Goal: Use online tool/utility: Utilize a website feature to perform a specific function

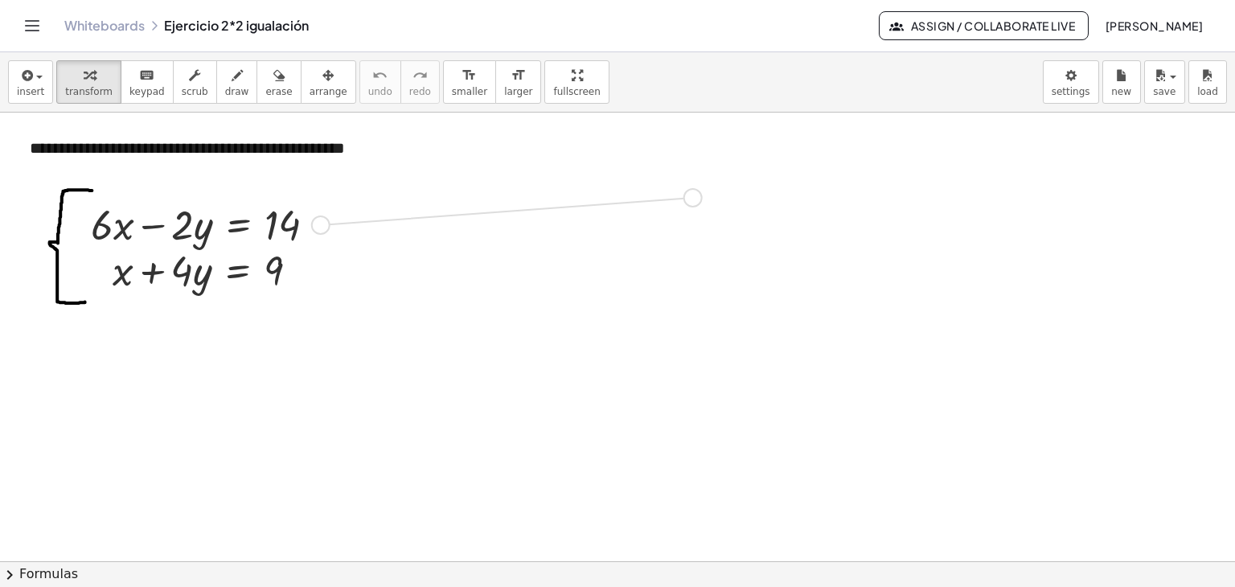
drag, startPoint x: 321, startPoint y: 225, endPoint x: 697, endPoint y: 197, distance: 377.4
click at [616, 197] on div "**********" at bounding box center [617, 571] width 1235 height 916
drag, startPoint x: 304, startPoint y: 273, endPoint x: 775, endPoint y: 257, distance: 471.5
click at [616, 257] on div "**********" at bounding box center [617, 571] width 1235 height 916
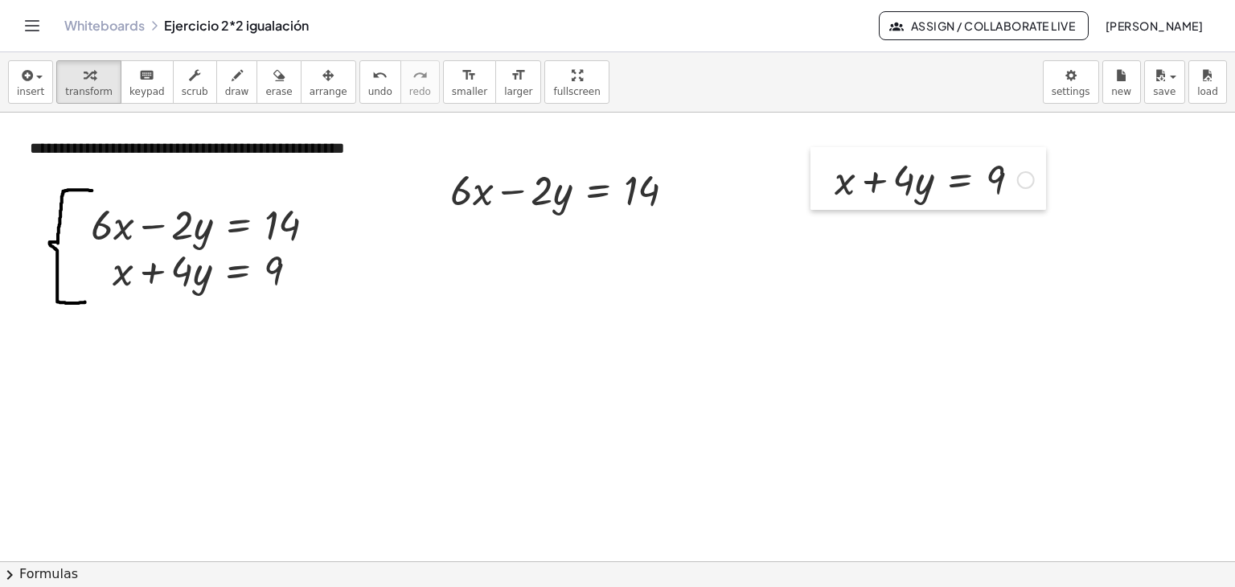
drag, startPoint x: 555, startPoint y: 253, endPoint x: 820, endPoint y: 186, distance: 273.9
click at [616, 186] on div at bounding box center [823, 178] width 24 height 63
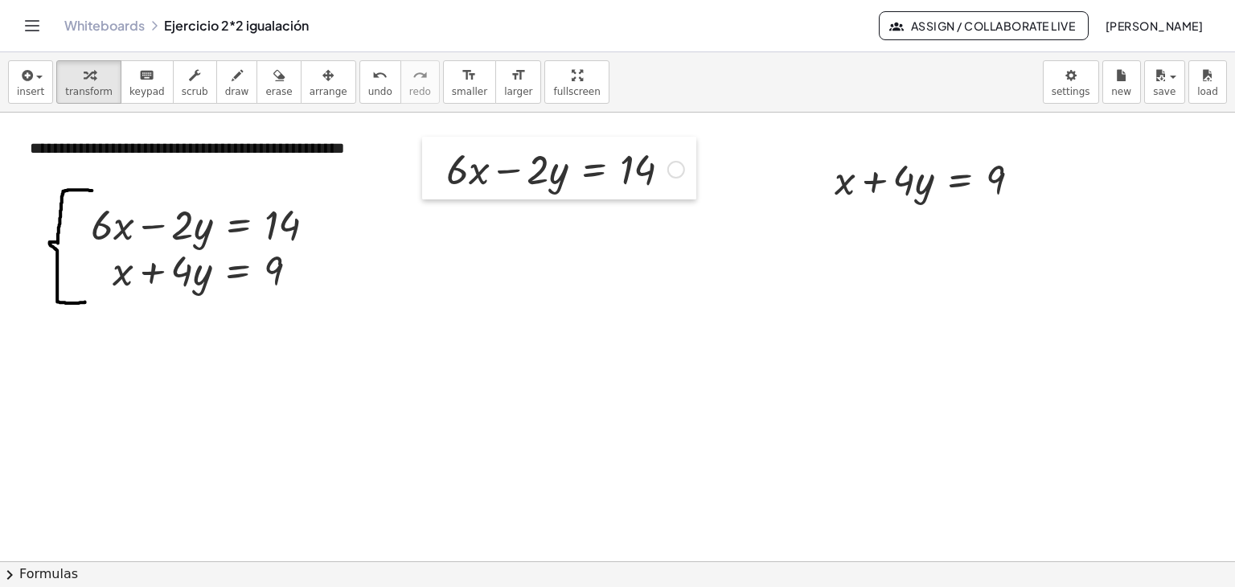
drag, startPoint x: 437, startPoint y: 195, endPoint x: 433, endPoint y: 175, distance: 21.3
click at [433, 175] on div at bounding box center [434, 168] width 24 height 63
drag, startPoint x: 507, startPoint y: 169, endPoint x: 659, endPoint y: 167, distance: 152.8
click at [616, 167] on div at bounding box center [565, 168] width 254 height 55
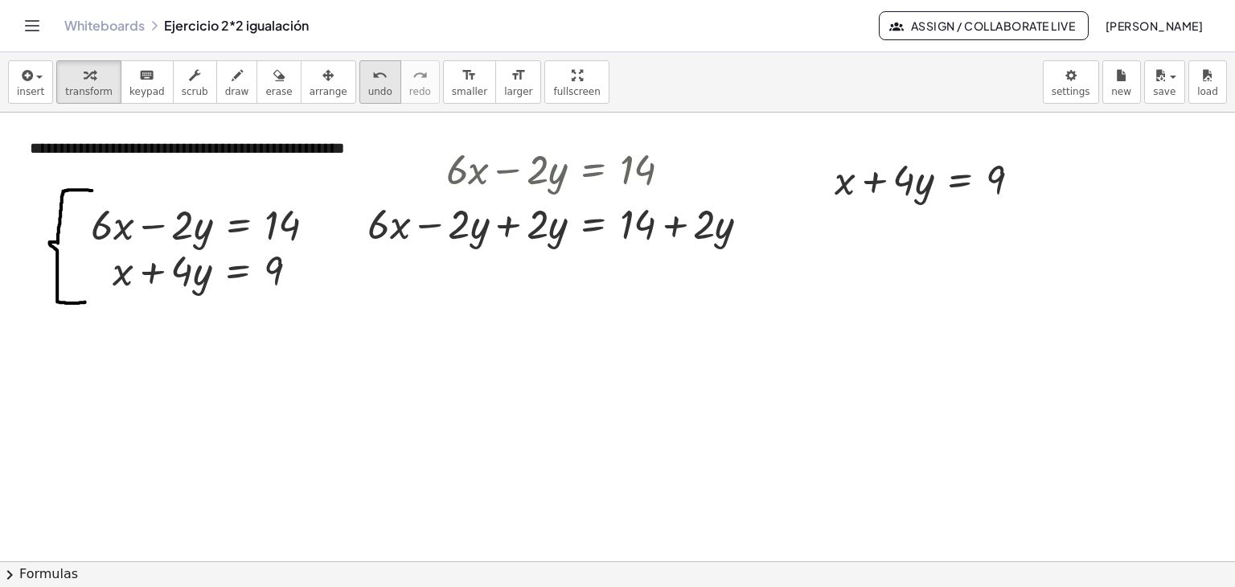
click at [372, 72] on icon "undo" at bounding box center [379, 75] width 15 height 19
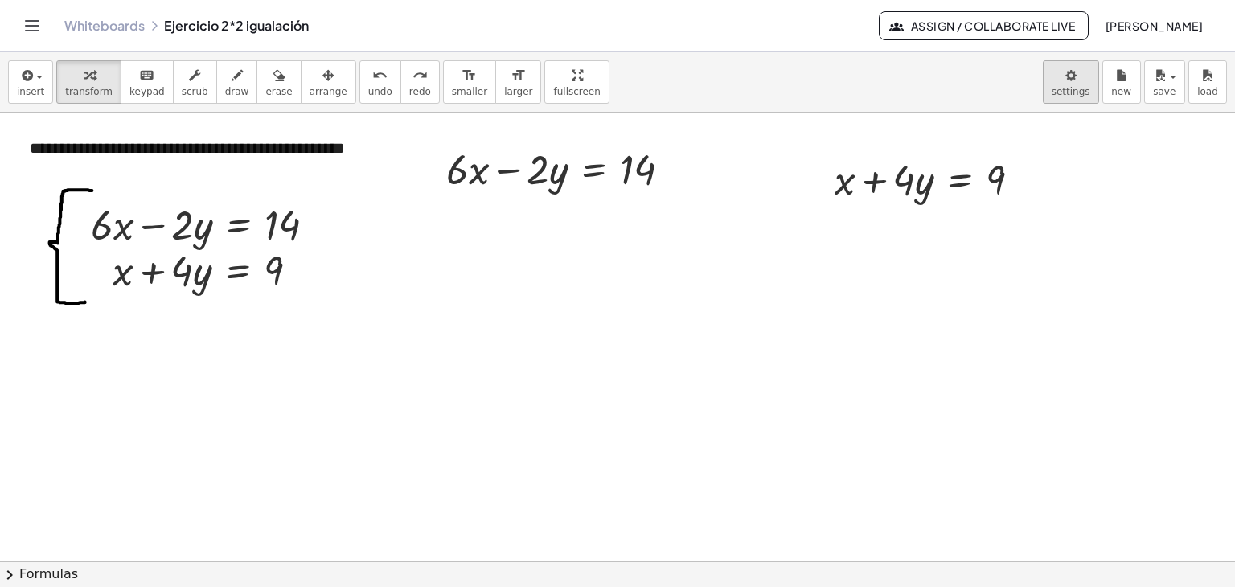
click at [616, 91] on body "**********" at bounding box center [617, 293] width 1235 height 587
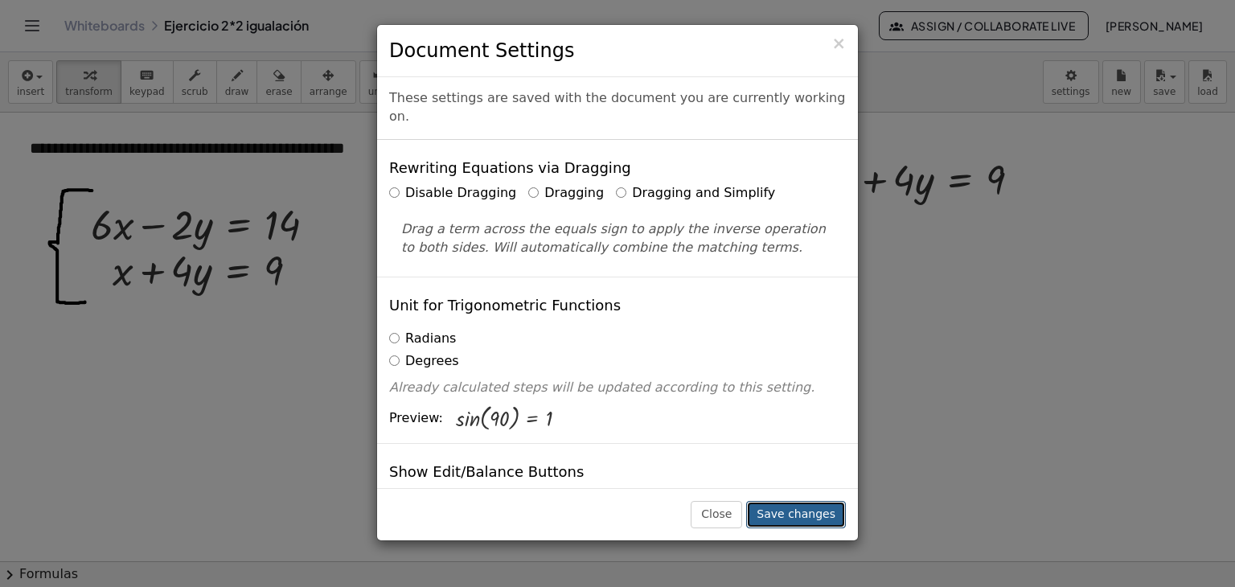
click at [616, 512] on button "Save changes" at bounding box center [796, 514] width 100 height 27
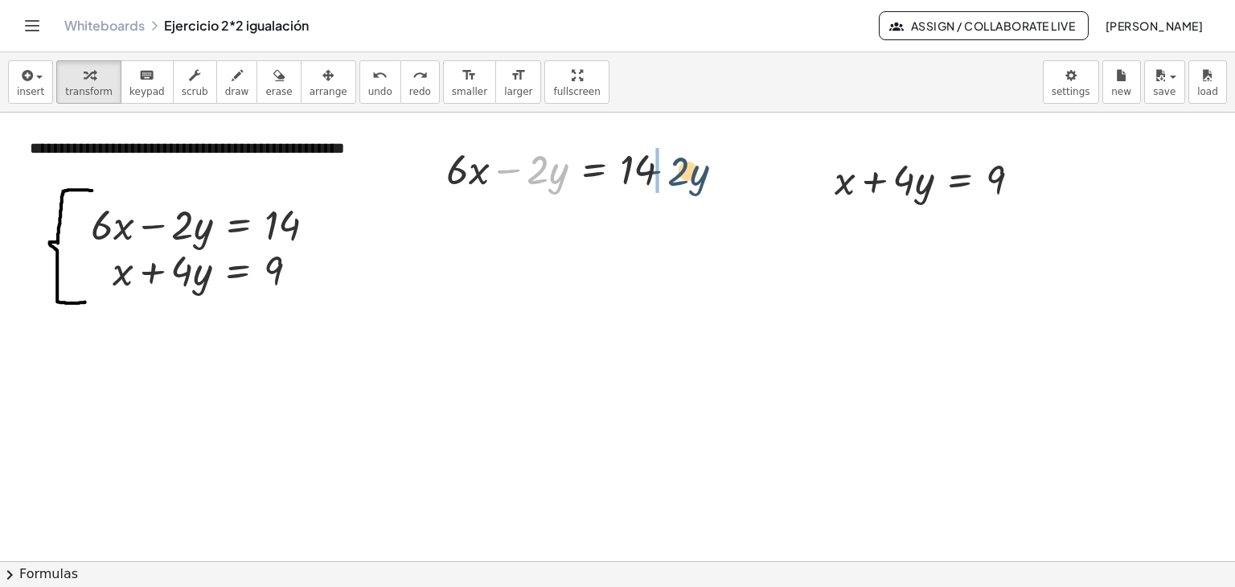
drag, startPoint x: 507, startPoint y: 166, endPoint x: 655, endPoint y: 158, distance: 148.2
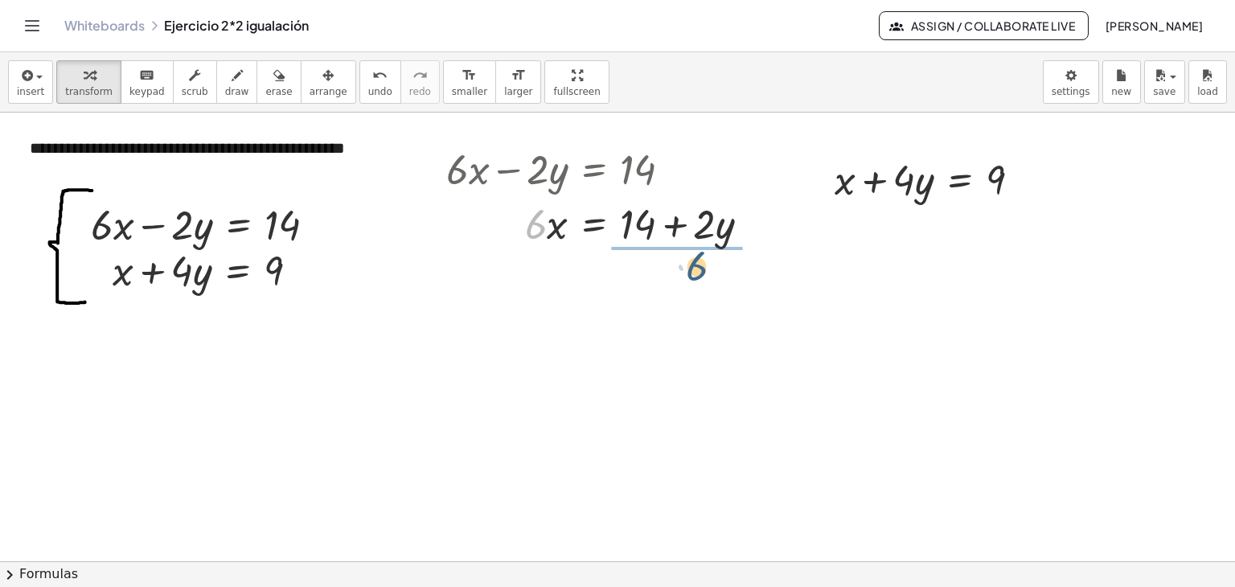
drag, startPoint x: 537, startPoint y: 232, endPoint x: 688, endPoint y: 274, distance: 156.9
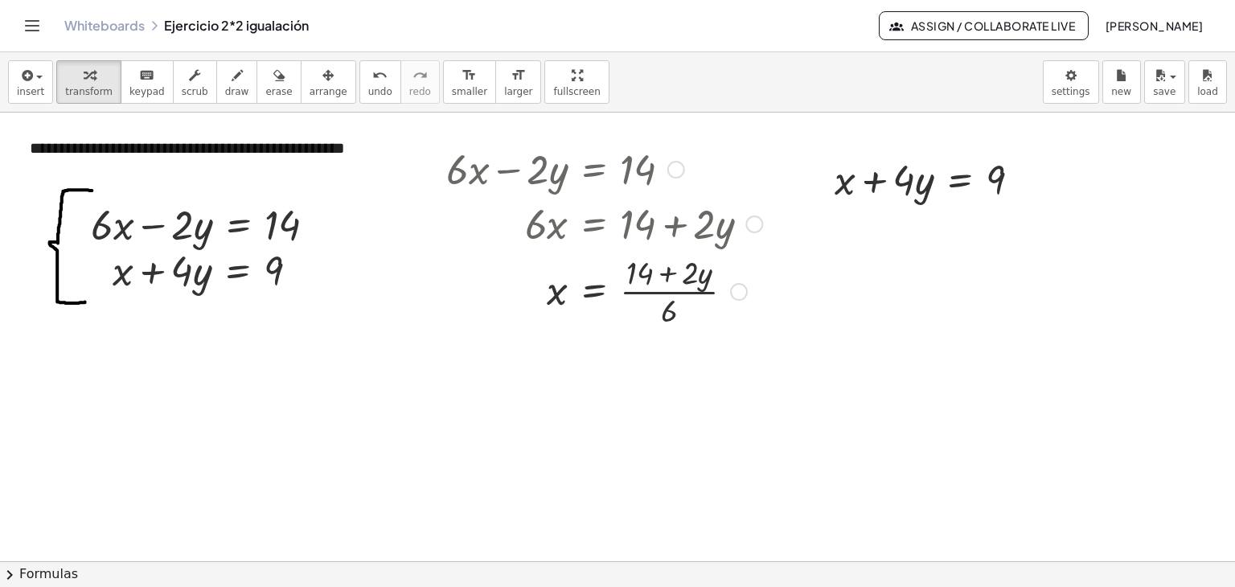
click at [616, 310] on div at bounding box center [604, 290] width 332 height 80
drag, startPoint x: 877, startPoint y: 180, endPoint x: 1023, endPoint y: 175, distance: 146.5
click at [616, 178] on div at bounding box center [935, 178] width 216 height 55
drag, startPoint x: 1111, startPoint y: 235, endPoint x: 901, endPoint y: 474, distance: 318.5
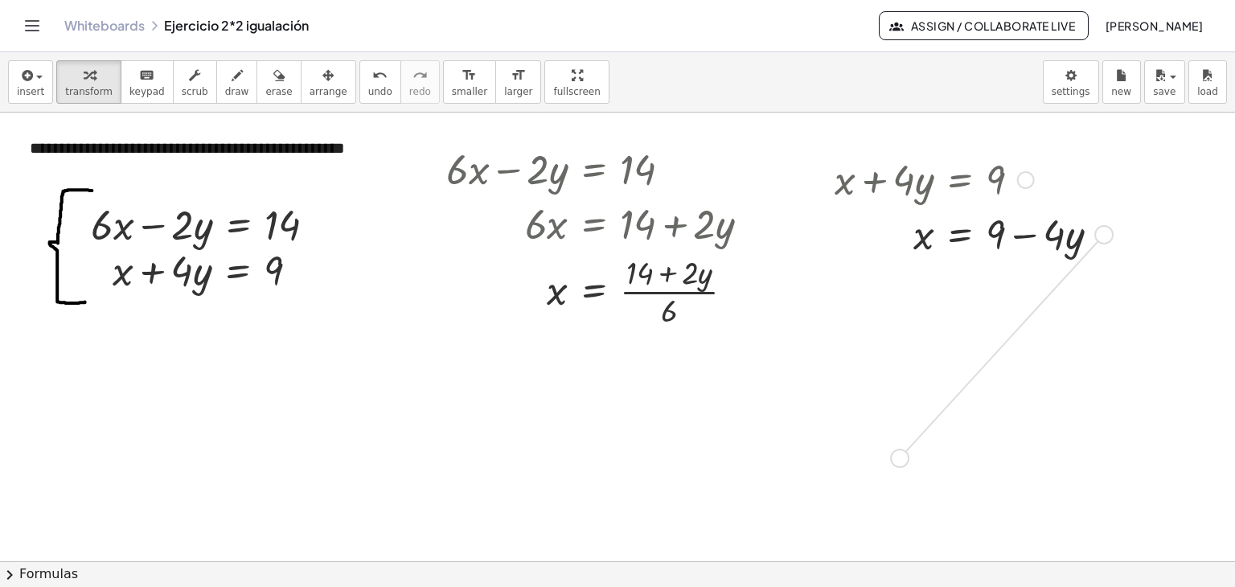
click at [616, 474] on div "**********" at bounding box center [617, 571] width 1235 height 916
drag, startPoint x: 561, startPoint y: 296, endPoint x: 702, endPoint y: 470, distance: 223.6
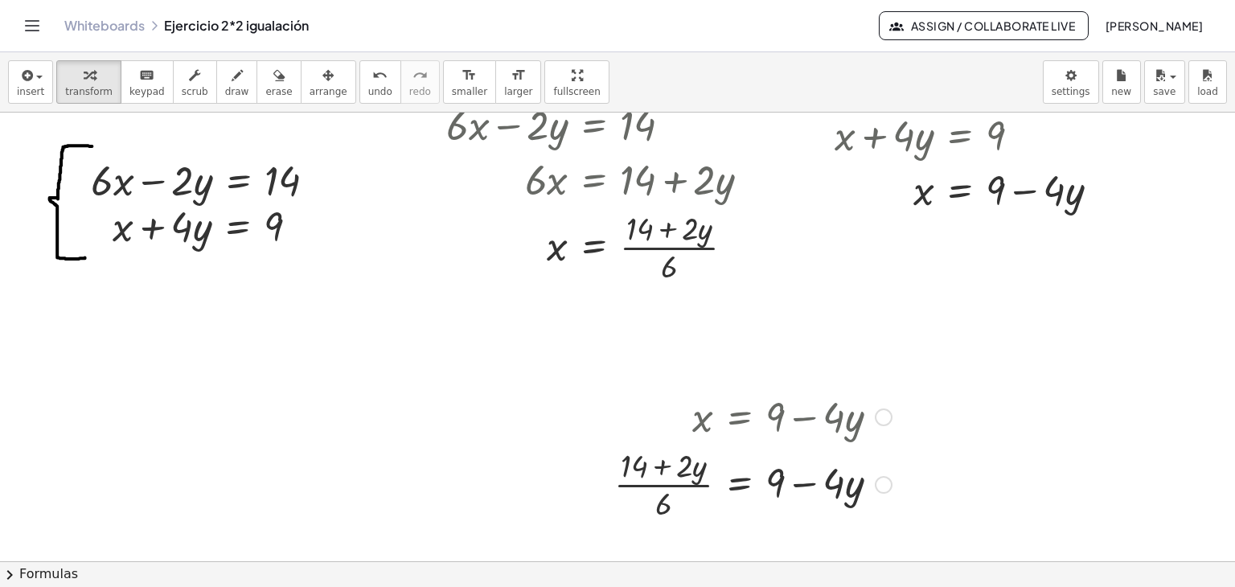
scroll to position [161, 0]
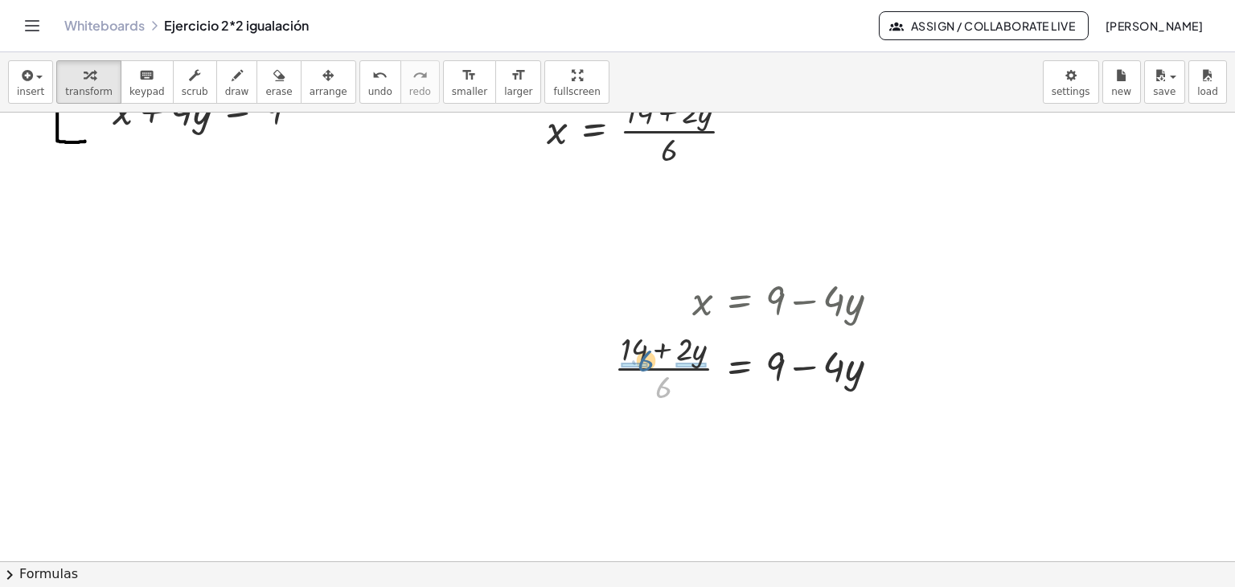
drag, startPoint x: 662, startPoint y: 397, endPoint x: 644, endPoint y: 371, distance: 31.9
click at [616, 371] on div at bounding box center [753, 367] width 294 height 80
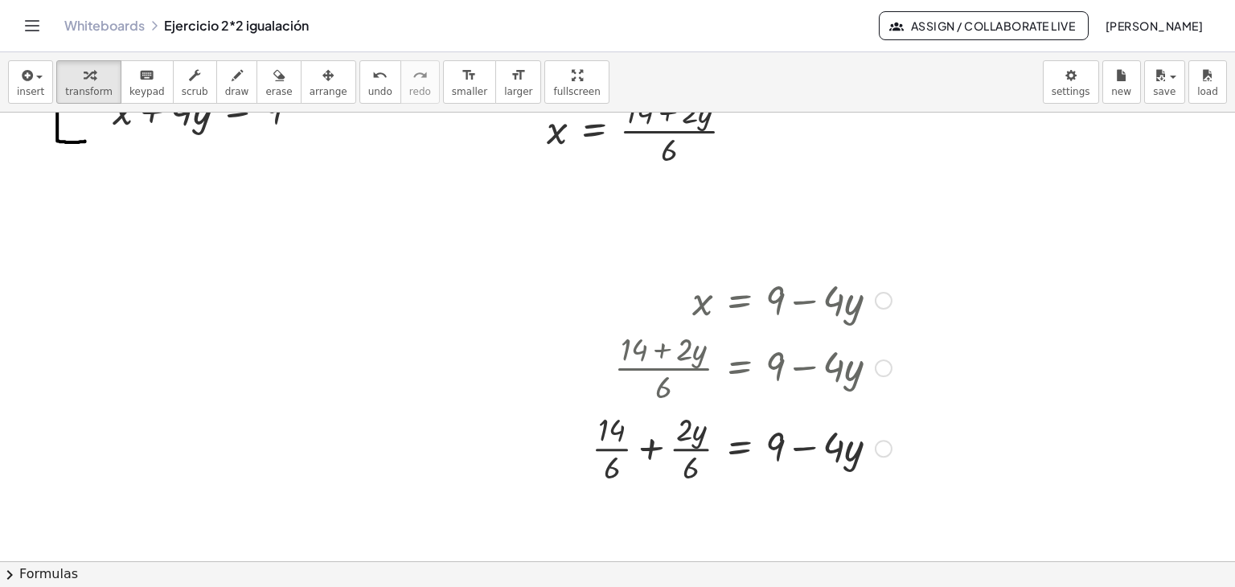
click at [616, 448] on div at bounding box center [742, 447] width 316 height 80
click at [616, 448] on div at bounding box center [747, 447] width 306 height 80
click at [372, 68] on icon "undo" at bounding box center [379, 75] width 15 height 19
click at [616, 448] on div at bounding box center [747, 447] width 306 height 80
click at [616, 448] on div at bounding box center [753, 447] width 294 height 80
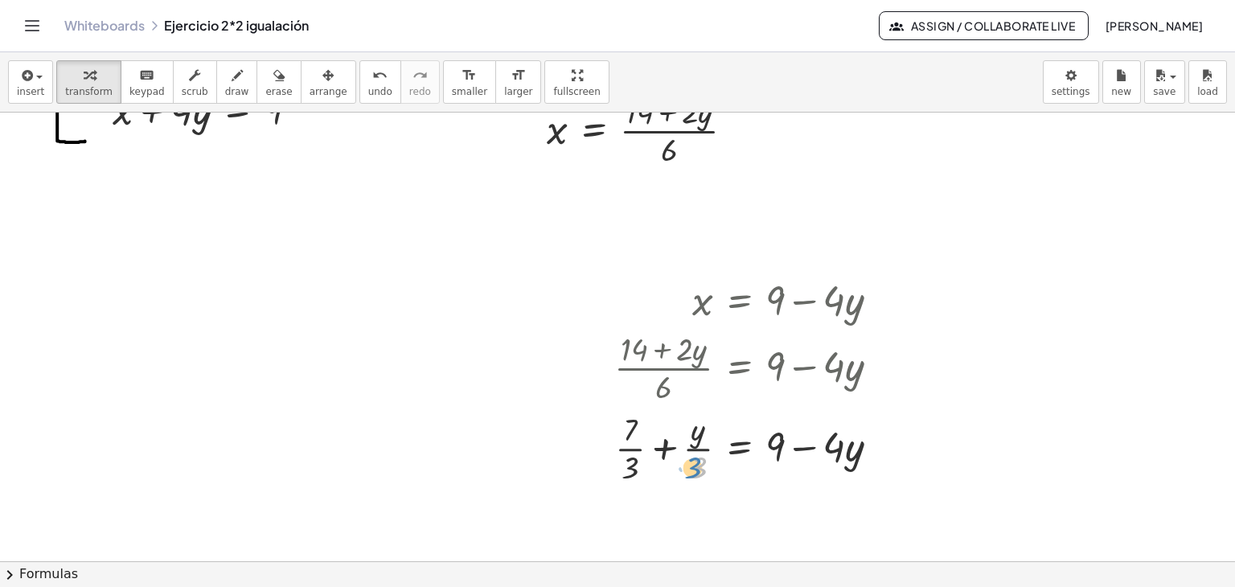
click at [616, 470] on div at bounding box center [753, 447] width 294 height 80
click at [616, 443] on div at bounding box center [753, 447] width 294 height 80
click at [359, 84] on button "undo undo" at bounding box center [380, 81] width 42 height 43
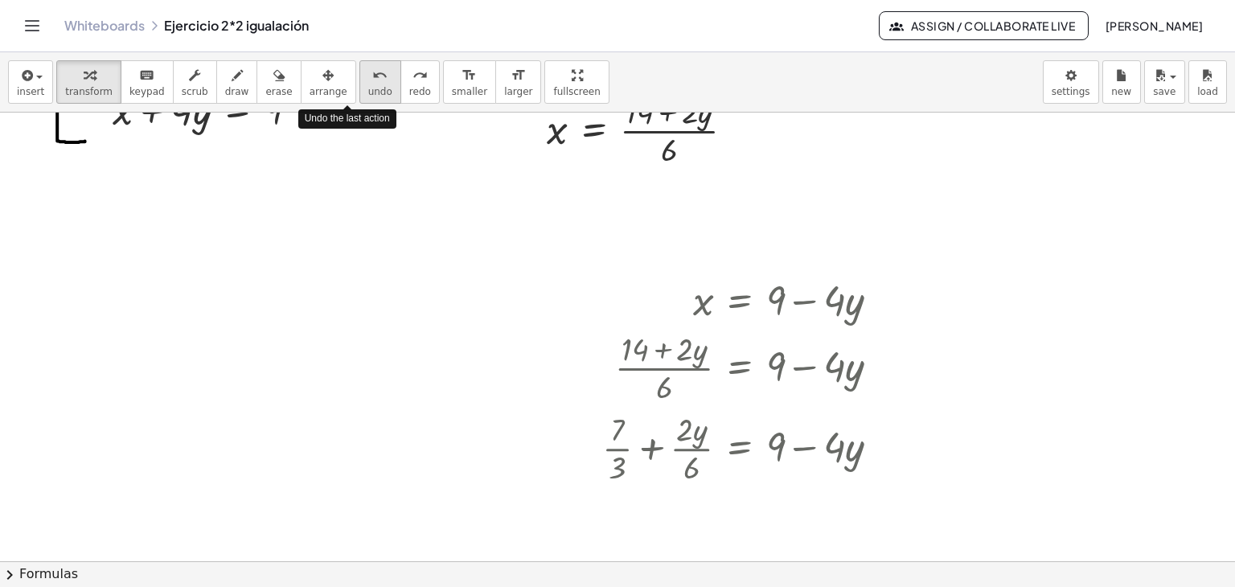
click at [359, 84] on button "undo undo" at bounding box center [380, 81] width 42 height 43
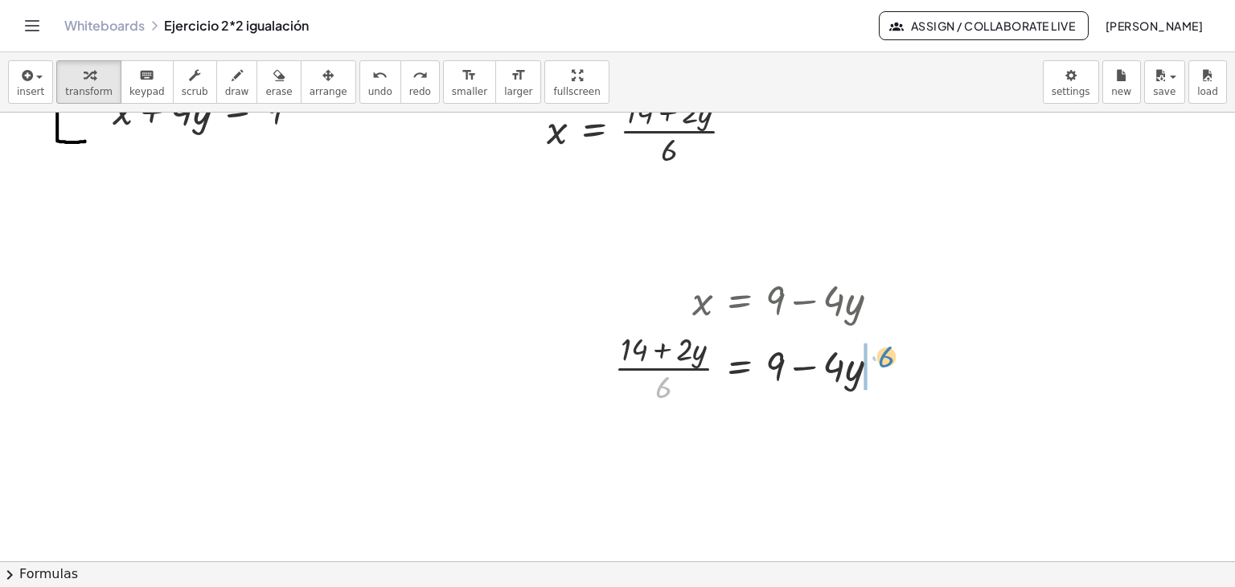
drag, startPoint x: 659, startPoint y: 389, endPoint x: 882, endPoint y: 359, distance: 224.9
click at [616, 359] on div at bounding box center [753, 367] width 294 height 80
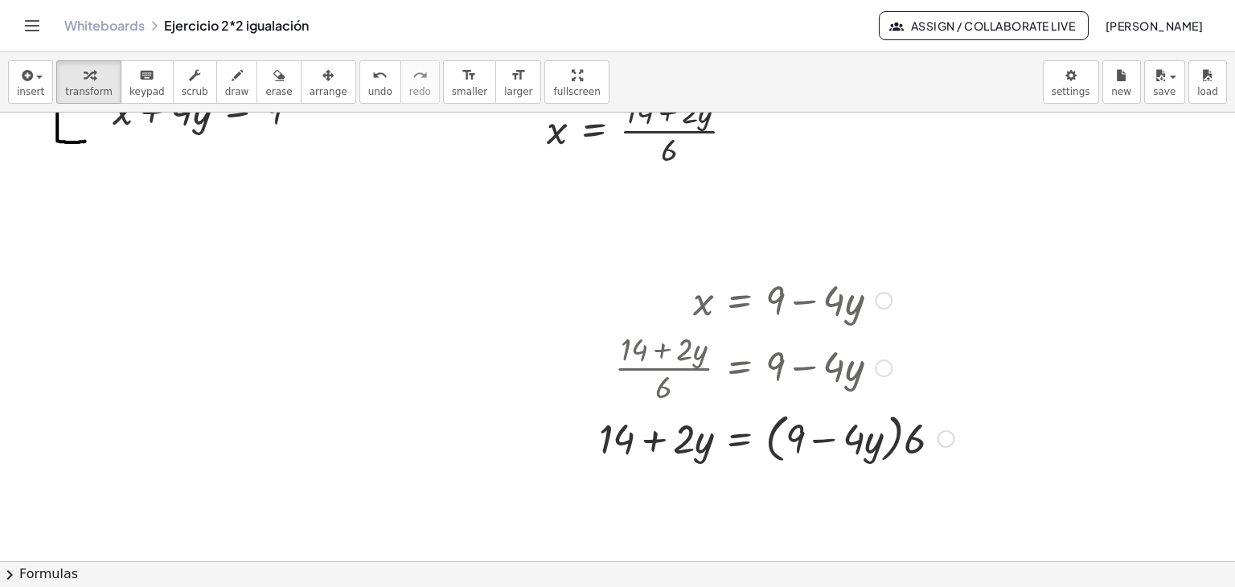
click at [616, 445] on div at bounding box center [777, 437] width 372 height 61
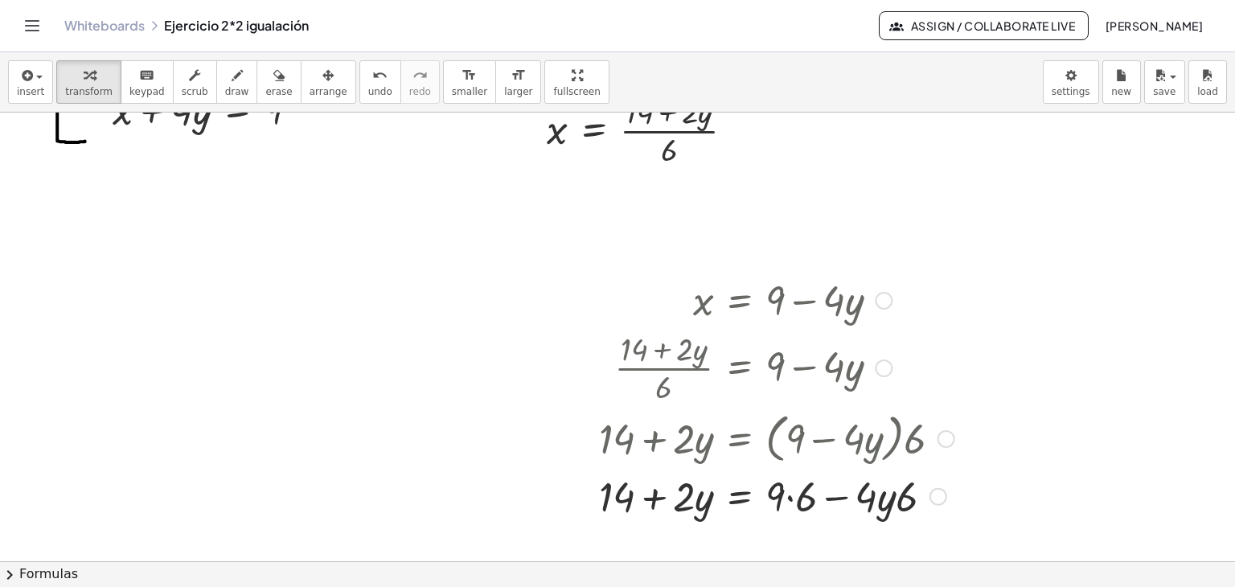
click at [616, 502] on div at bounding box center [777, 494] width 372 height 55
click at [616, 501] on div at bounding box center [777, 494] width 372 height 55
drag, startPoint x: 904, startPoint y: 506, endPoint x: 871, endPoint y: 507, distance: 33.0
click at [616, 507] on div at bounding box center [777, 494] width 372 height 55
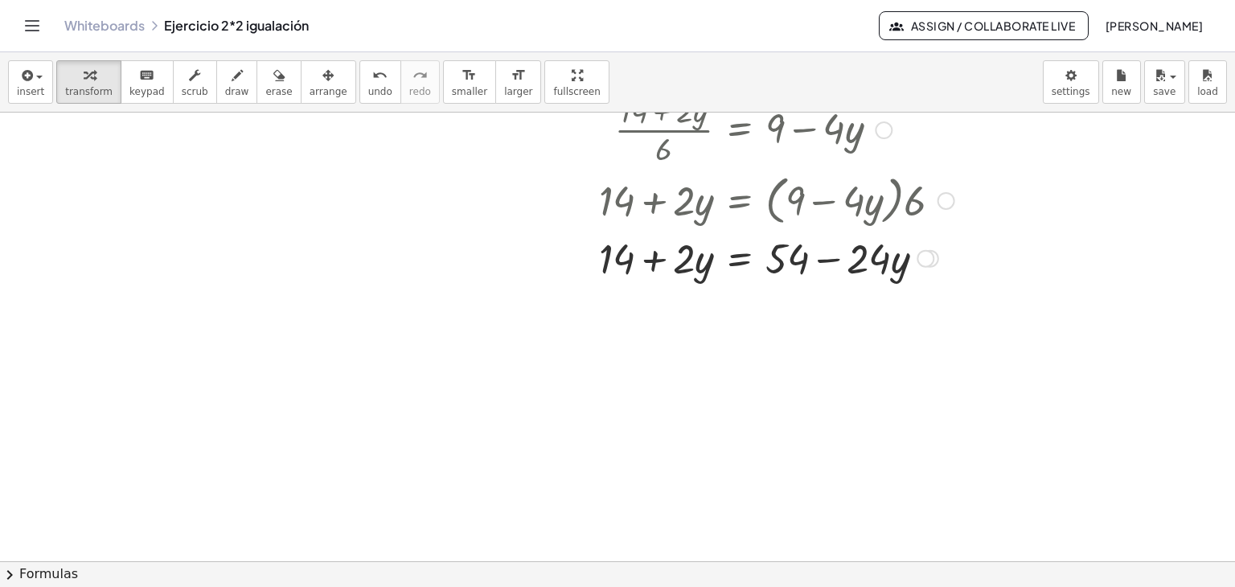
scroll to position [402, 0]
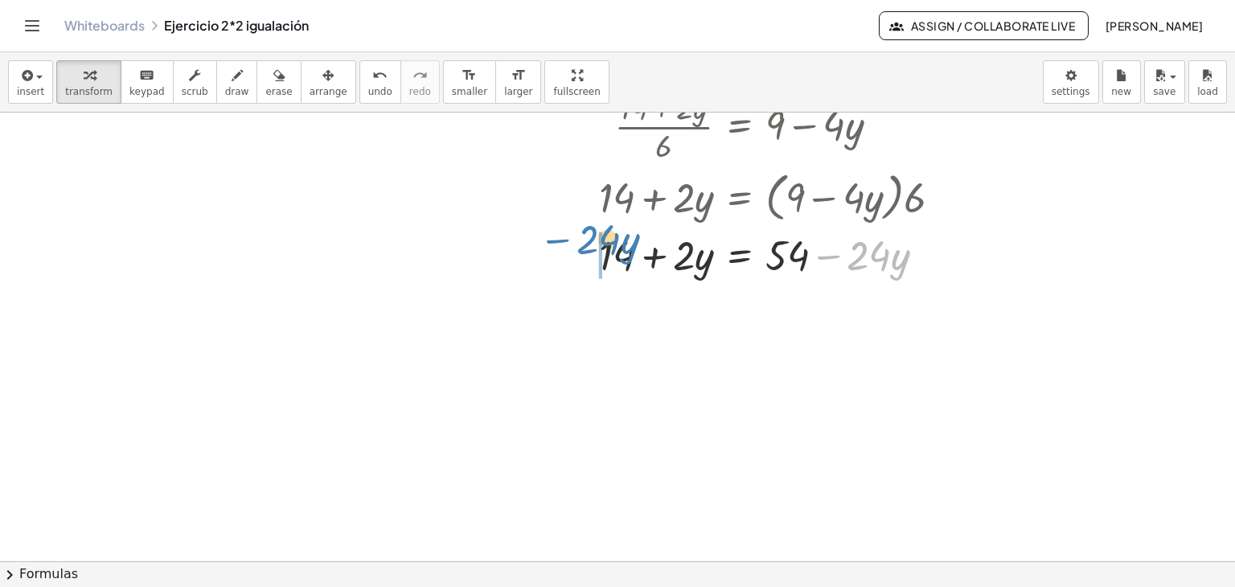
drag, startPoint x: 824, startPoint y: 257, endPoint x: 553, endPoint y: 240, distance: 271.6
click at [553, 240] on div "**********" at bounding box center [617, 168] width 1235 height 916
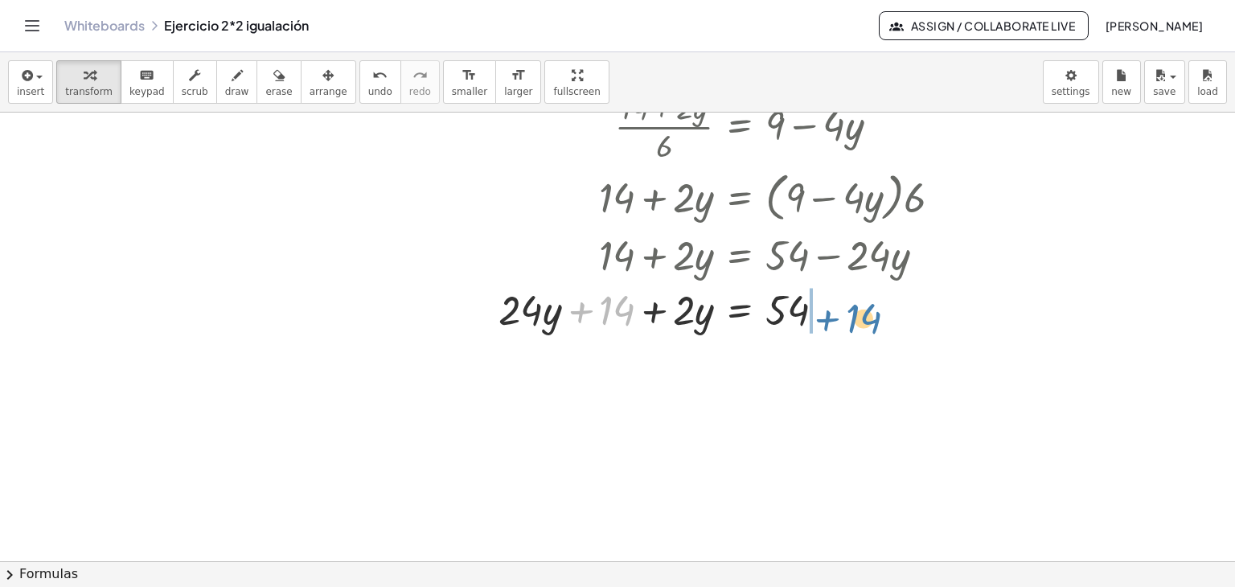
drag, startPoint x: 581, startPoint y: 310, endPoint x: 824, endPoint y: 301, distance: 243.1
click at [616, 301] on div at bounding box center [727, 308] width 472 height 55
click at [616, 306] on div at bounding box center [763, 308] width 398 height 55
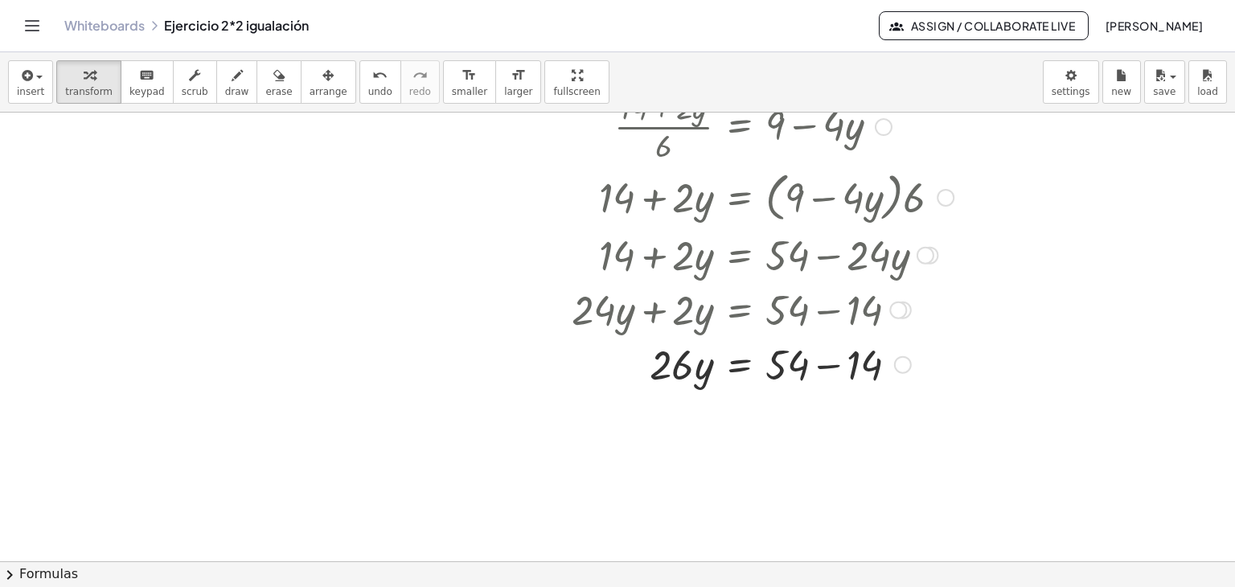
click at [616, 364] on div at bounding box center [763, 362] width 398 height 55
click at [616, 364] on div "14 = y · 54 + − · 26 40" at bounding box center [739, 364] width 0 height 0
drag, startPoint x: 668, startPoint y: 366, endPoint x: 797, endPoint y: 412, distance: 136.6
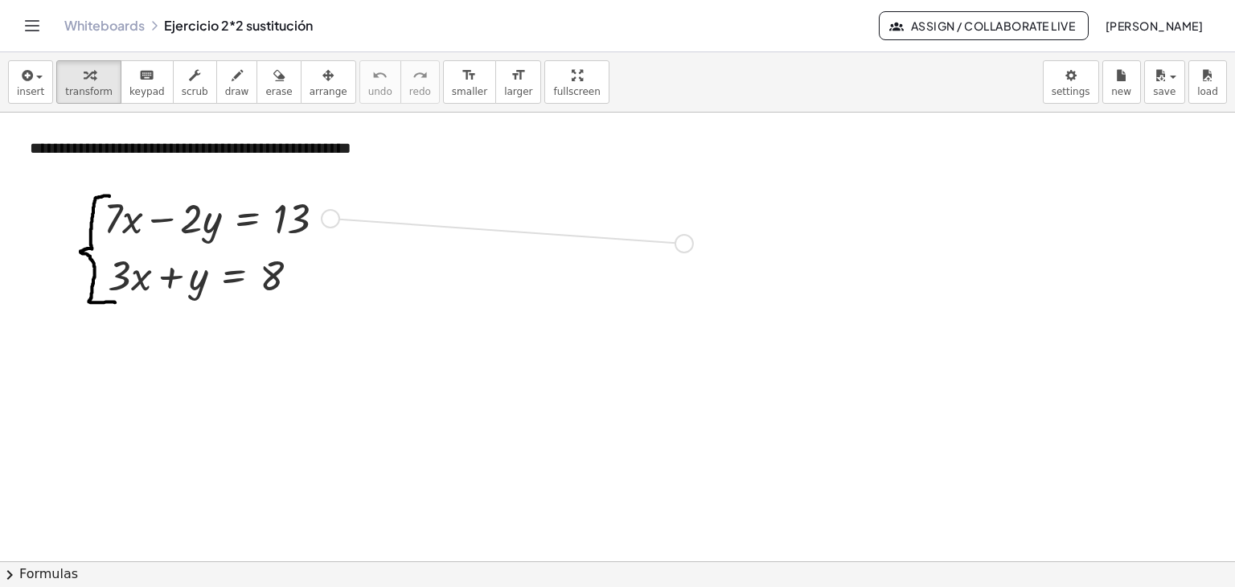
drag, startPoint x: 335, startPoint y: 221, endPoint x: 695, endPoint y: 249, distance: 361.3
click at [616, 249] on div "**********" at bounding box center [617, 571] width 1235 height 916
drag, startPoint x: 299, startPoint y: 277, endPoint x: 360, endPoint y: 412, distance: 148.3
click at [360, 412] on div "**********" at bounding box center [617, 571] width 1235 height 916
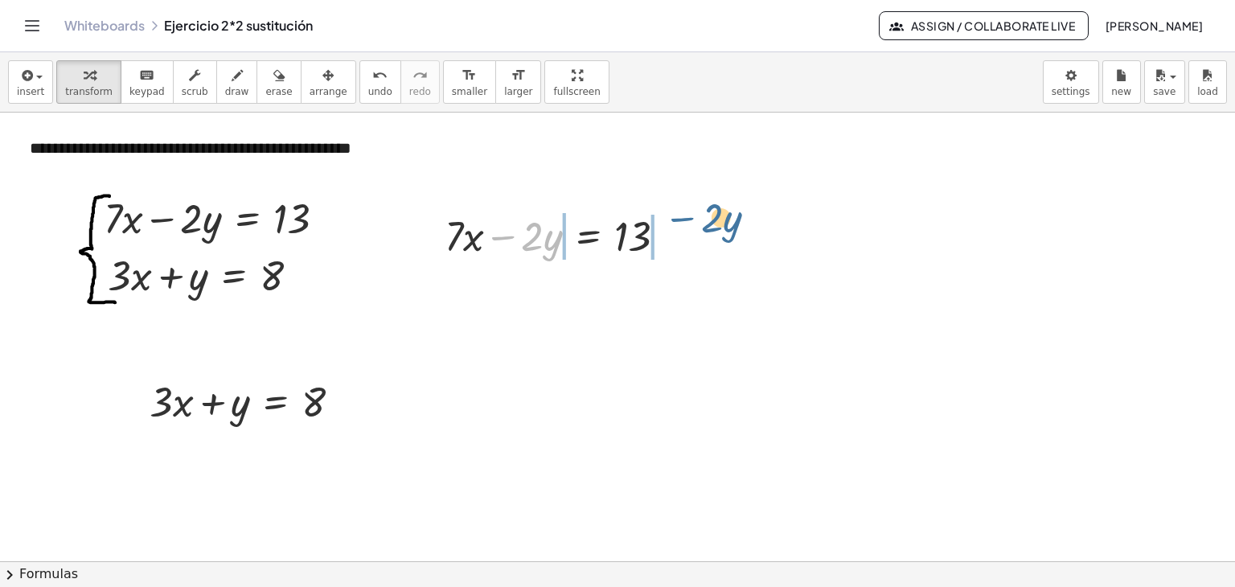
drag, startPoint x: 507, startPoint y: 232, endPoint x: 689, endPoint y: 211, distance: 183.1
click at [616, 211] on div "− · 2 · y + · 7 · x − · 2 · y = 13" at bounding box center [556, 234] width 271 height 63
click at [368, 86] on span "undo" at bounding box center [380, 91] width 24 height 11
click at [616, 88] on body "**********" at bounding box center [617, 293] width 1235 height 587
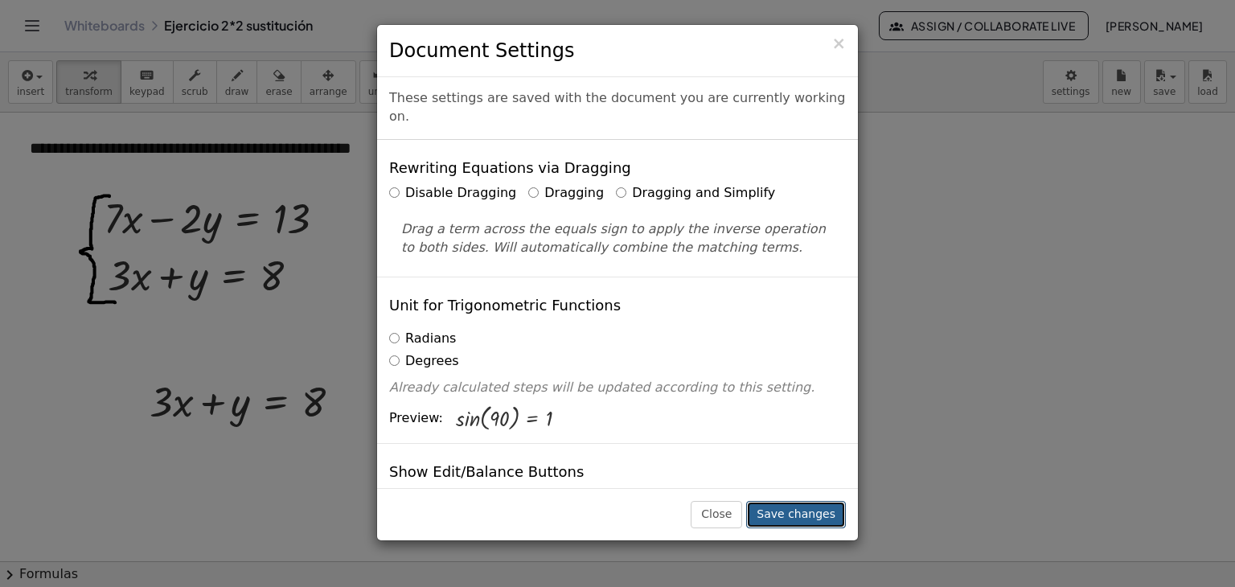
click at [616, 521] on button "Save changes" at bounding box center [796, 514] width 100 height 27
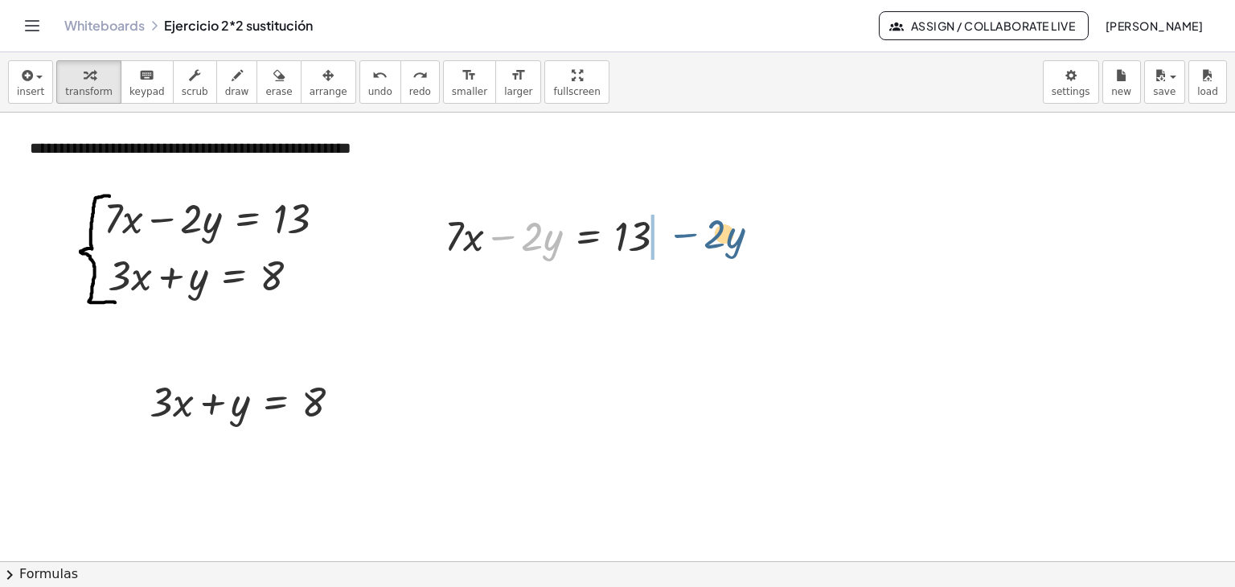
drag, startPoint x: 507, startPoint y: 236, endPoint x: 679, endPoint y: 231, distance: 172.2
click at [616, 231] on div at bounding box center [562, 234] width 251 height 55
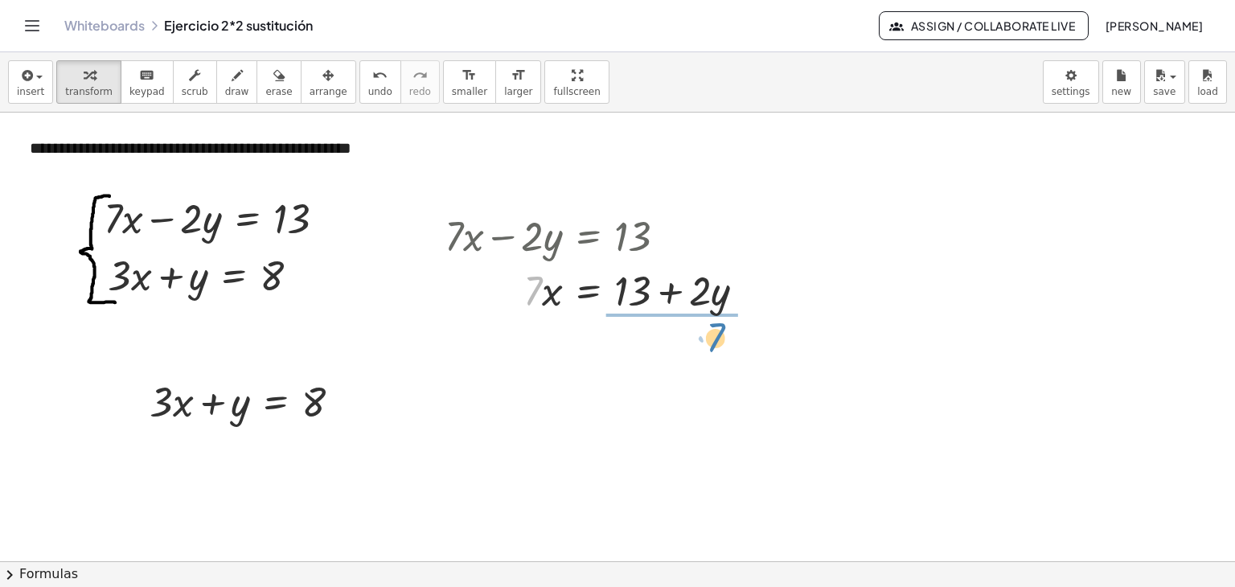
drag, startPoint x: 538, startPoint y: 285, endPoint x: 696, endPoint y: 313, distance: 160.9
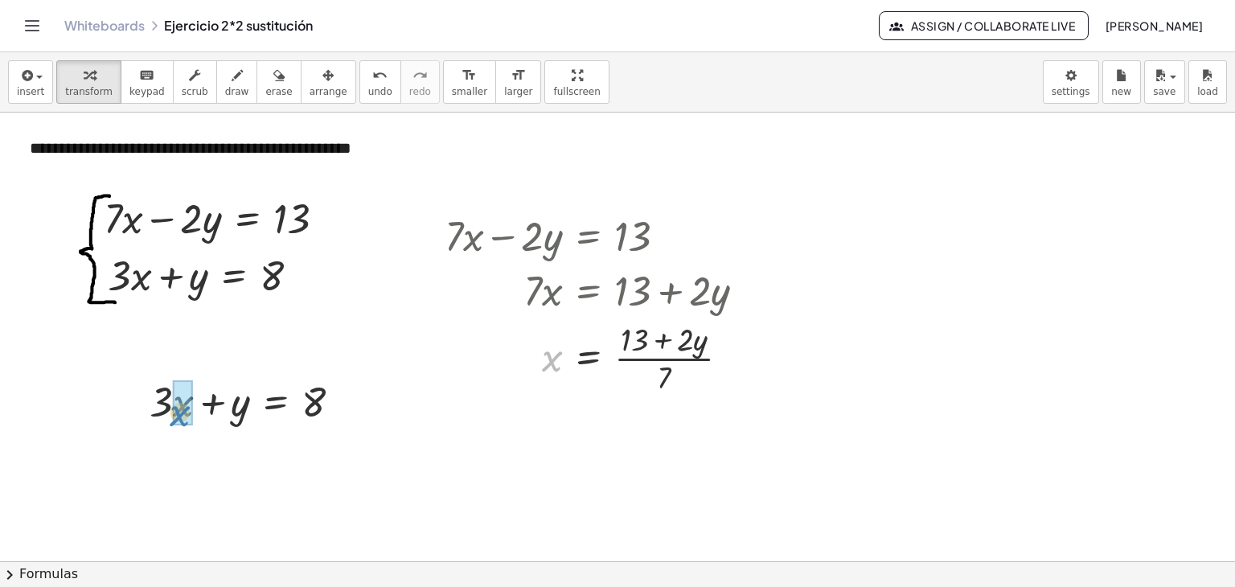
drag, startPoint x: 554, startPoint y: 364, endPoint x: 194, endPoint y: 423, distance: 365.1
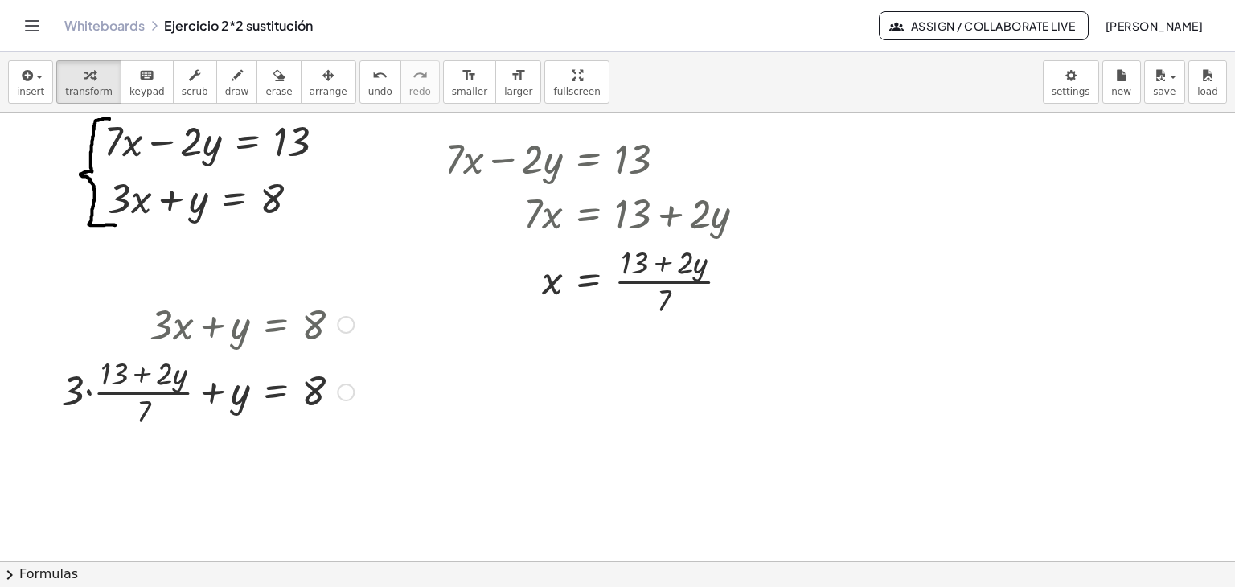
scroll to position [80, 0]
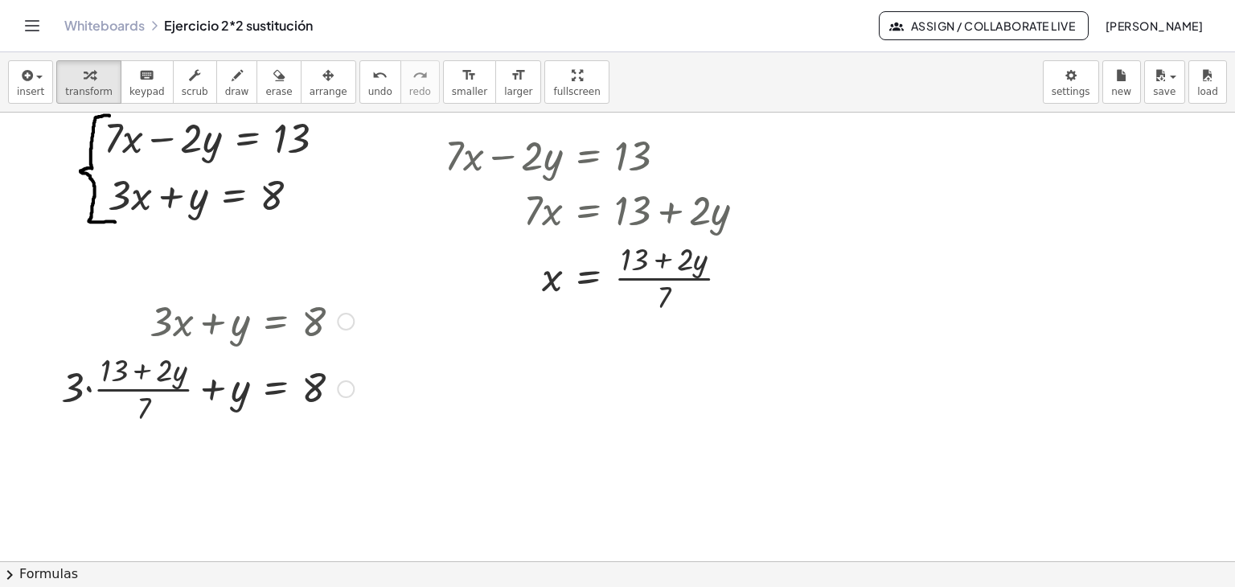
click at [92, 392] on div at bounding box center [207, 387] width 309 height 80
click at [92, 392] on div at bounding box center [200, 387] width 323 height 85
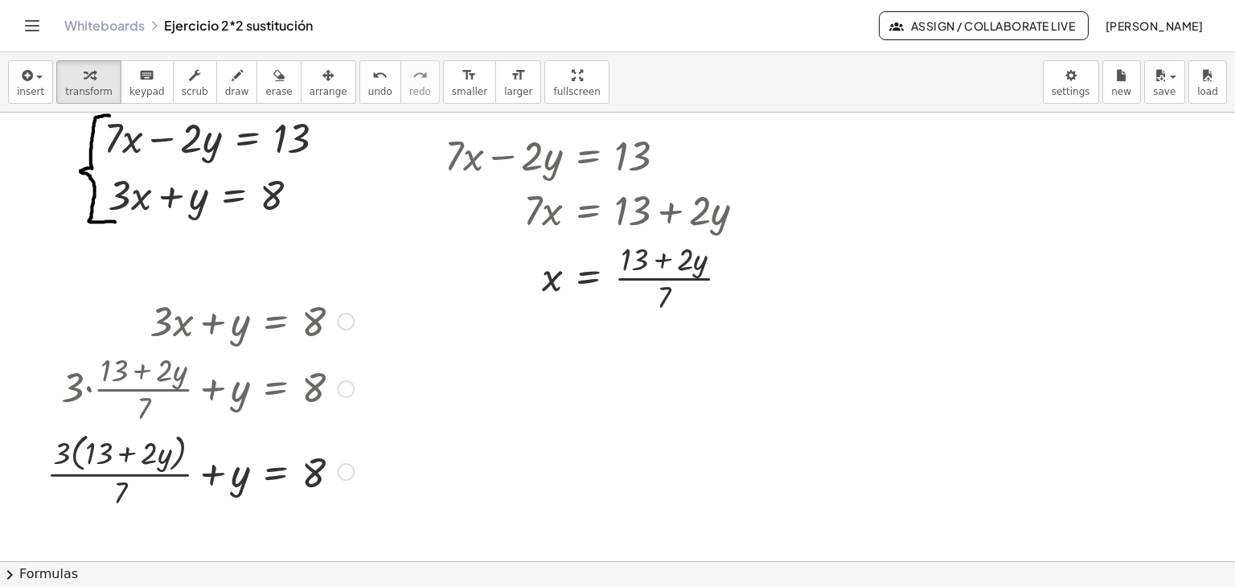
click at [71, 450] on div at bounding box center [200, 470] width 323 height 85
click at [68, 454] on div at bounding box center [200, 470] width 326 height 80
click at [76, 454] on div at bounding box center [200, 470] width 326 height 80
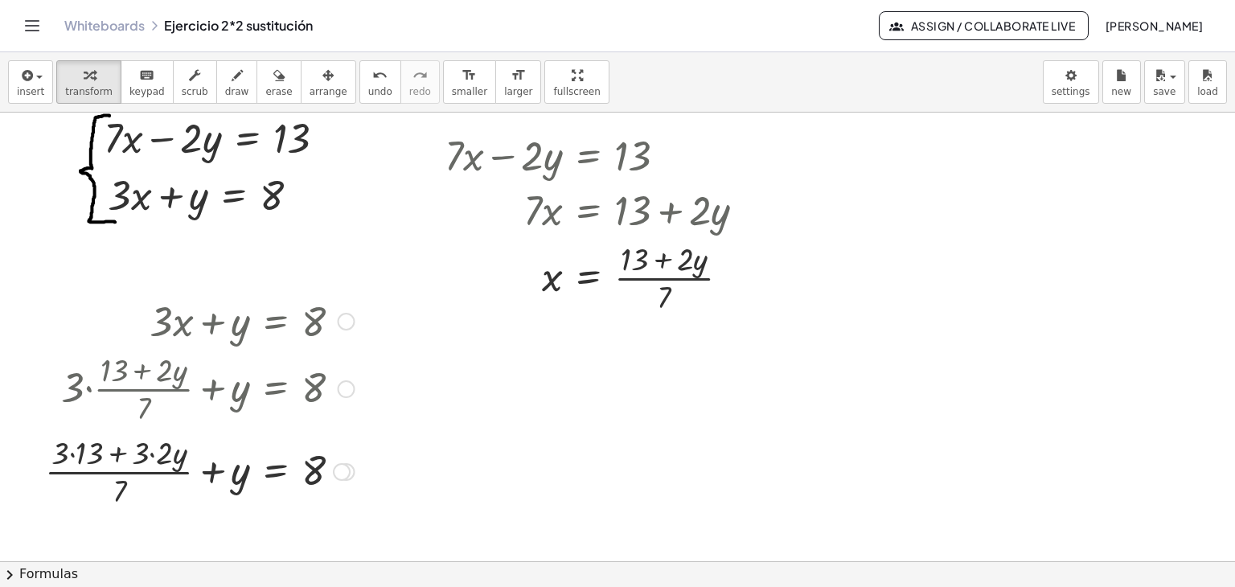
click at [76, 454] on div at bounding box center [200, 470] width 326 height 80
click at [152, 450] on div at bounding box center [207, 470] width 309 height 80
click at [216, 470] on div at bounding box center [207, 470] width 309 height 80
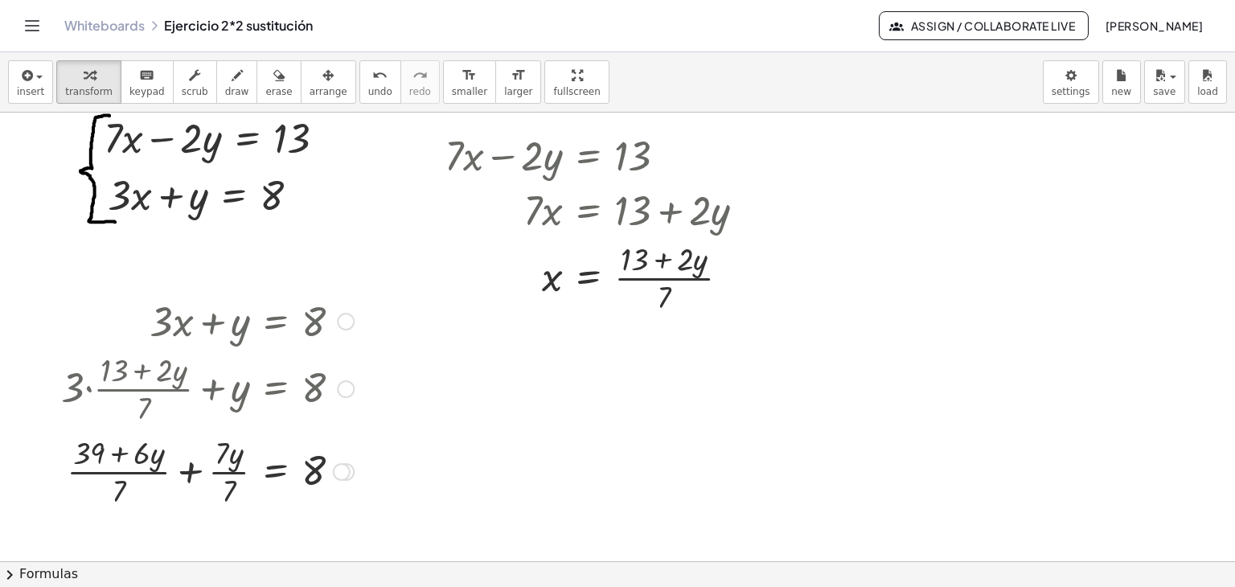
click at [191, 468] on div at bounding box center [207, 470] width 309 height 80
click at [200, 456] on div at bounding box center [207, 470] width 309 height 80
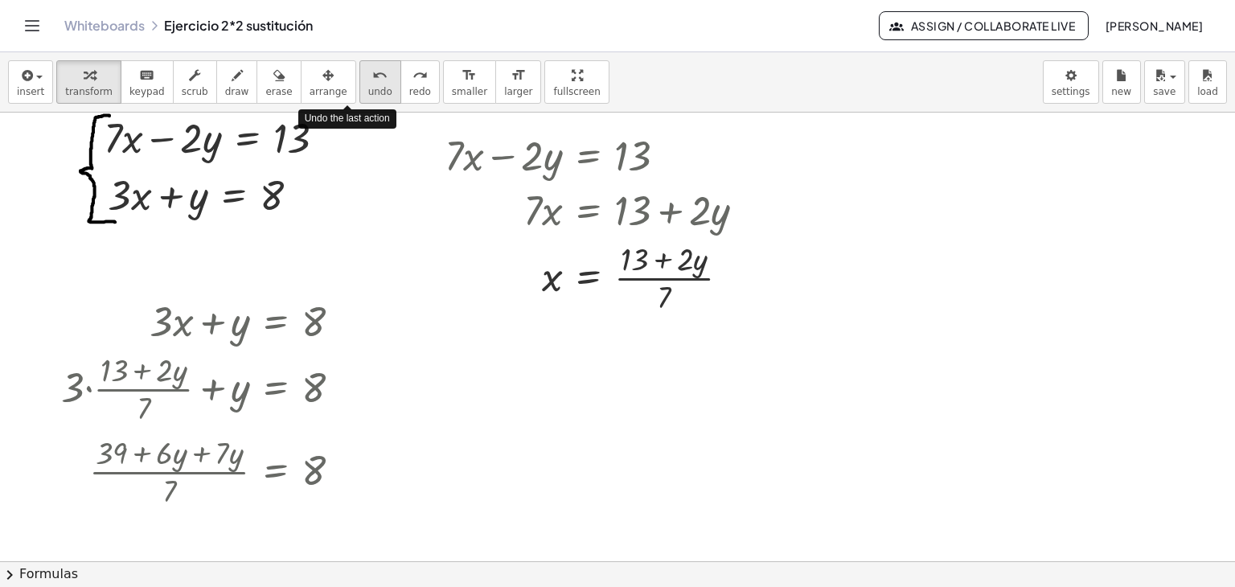
click at [368, 94] on span "undo" at bounding box center [380, 91] width 24 height 11
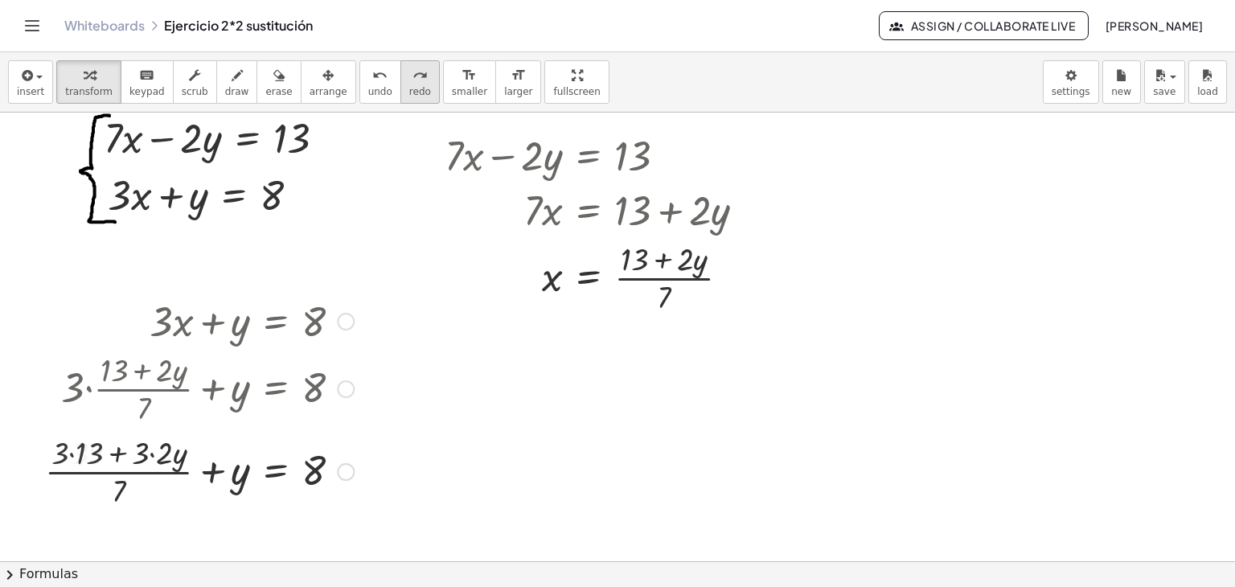
click at [409, 74] on div "redo" at bounding box center [420, 74] width 22 height 19
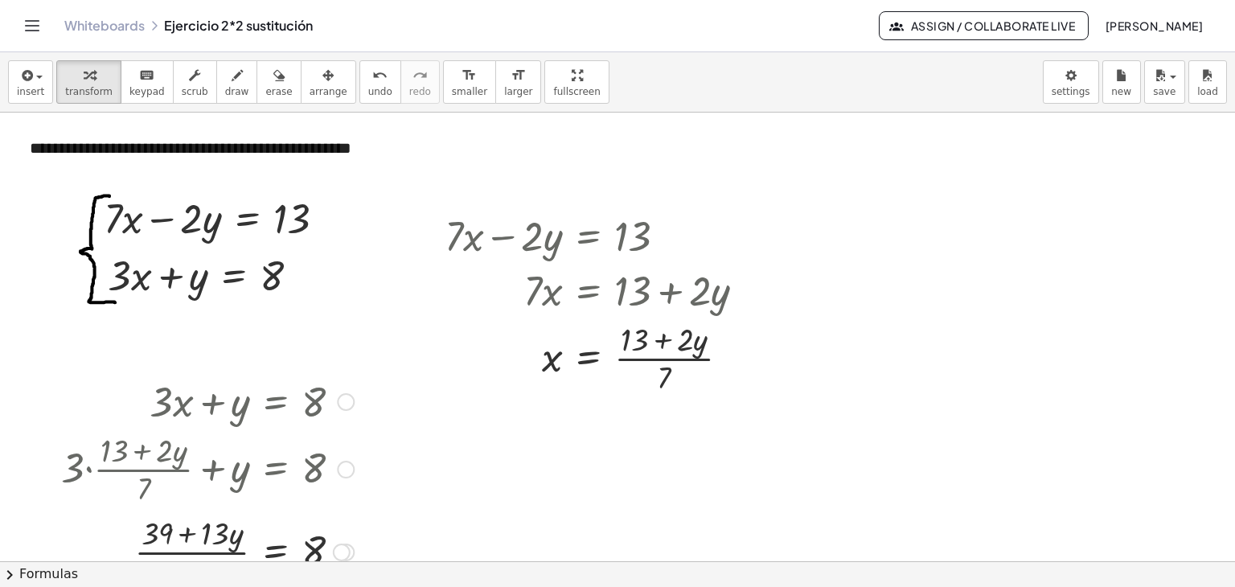
scroll to position [0, 0]
